Goal: Find specific page/section: Find specific page/section

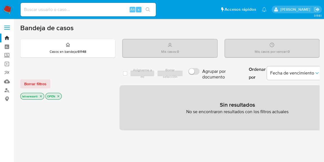
click at [58, 96] on icon "close-filter" at bounding box center [58, 95] width 3 height 3
click at [41, 96] on icon "close-filter" at bounding box center [40, 96] width 3 height 3
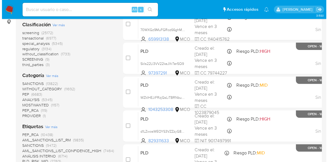
scroll to position [77, 0]
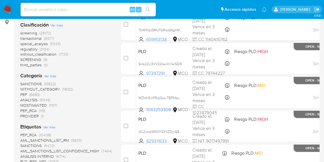
click at [49, 124] on span "Ver más" at bounding box center [49, 126] width 12 height 5
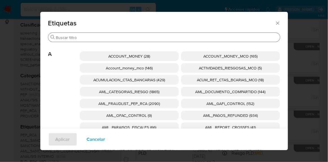
click at [144, 40] on div "Buscar" at bounding box center [164, 37] width 232 height 9
click at [145, 38] on input "Buscar" at bounding box center [167, 37] width 222 height 5
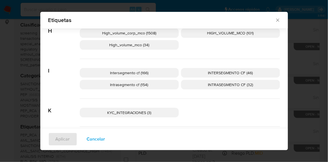
scroll to position [303, 0]
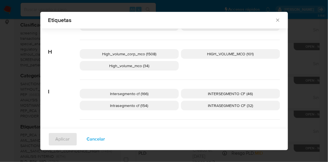
click at [126, 52] on span "High_volume_corp_mco (1508)" at bounding box center [129, 54] width 54 height 6
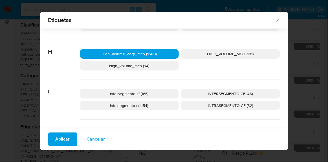
click at [57, 143] on span "Aplicar" at bounding box center [63, 139] width 14 height 12
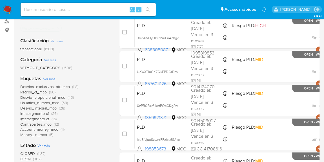
scroll to position [77, 0]
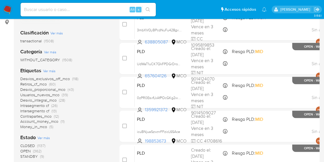
click at [28, 149] on span "OPEN" at bounding box center [25, 151] width 10 height 6
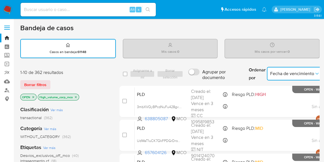
click at [314, 72] on icon "Ordenar por" at bounding box center [317, 74] width 6 height 6
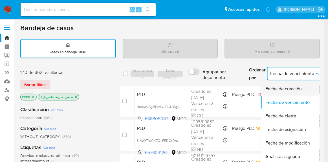
click at [293, 86] on span "Fecha de creación" at bounding box center [283, 89] width 36 height 6
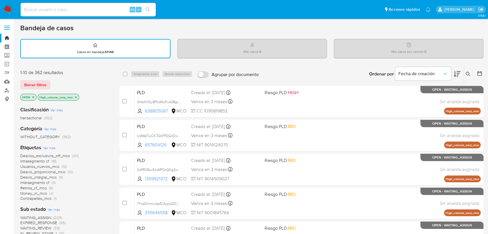
click at [328, 74] on div at bounding box center [479, 73] width 10 height 17
click at [328, 72] on icon at bounding box center [480, 74] width 6 height 6
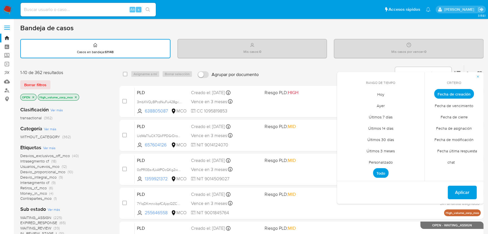
click at [328, 92] on span "Fecha de creación" at bounding box center [455, 94] width 40 height 10
click at [328, 113] on span "Últimos 7 días" at bounding box center [381, 117] width 36 height 12
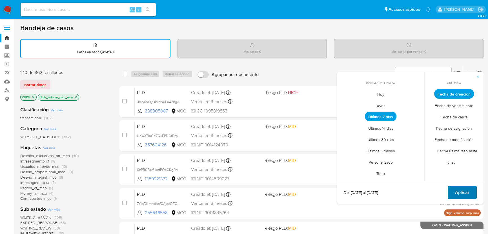
click at [328, 162] on span "Aplicar" at bounding box center [462, 192] width 14 height 12
